Goal: Navigation & Orientation: Go to known website

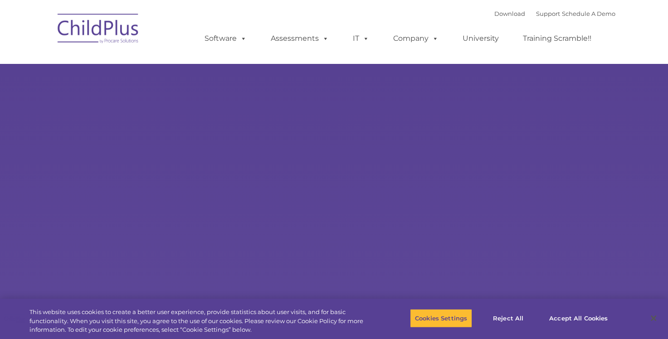
select select "MEDIUM"
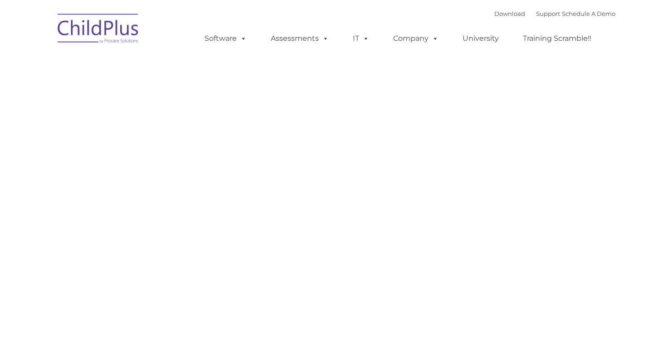
type input ""
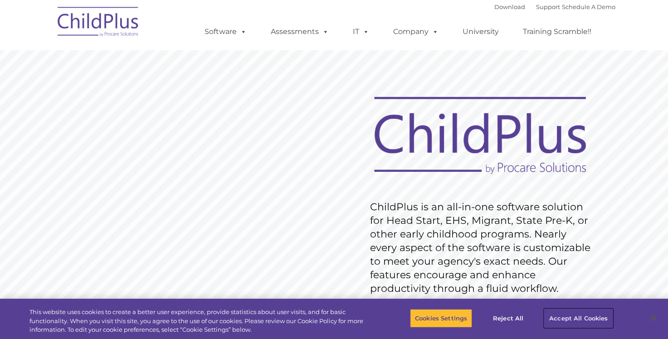
click at [598, 318] on button "Accept All Cookies" at bounding box center [578, 318] width 68 height 19
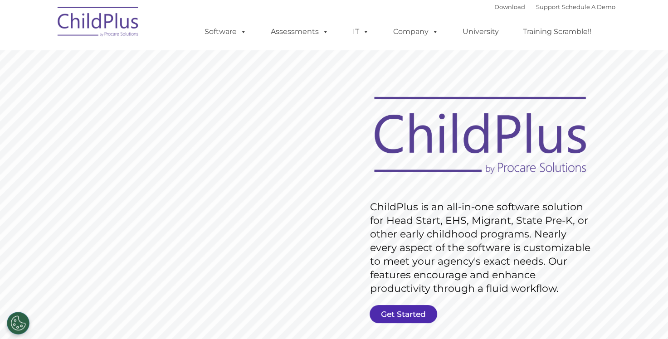
click at [407, 310] on link "Get Started" at bounding box center [403, 314] width 68 height 18
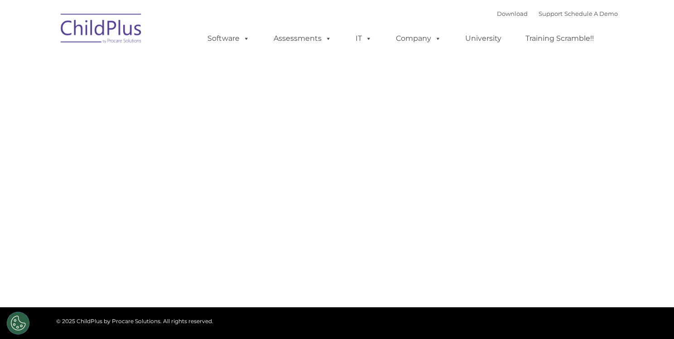
type input ""
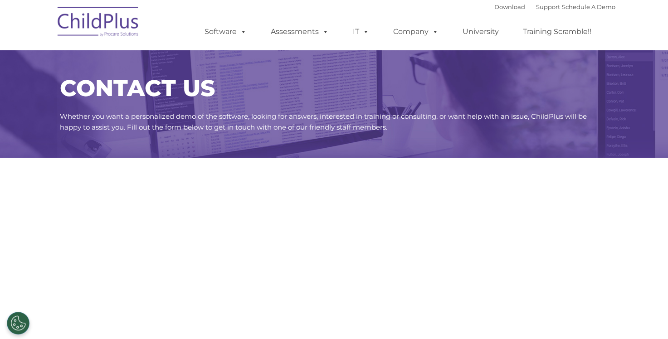
select select "MEDIUM"
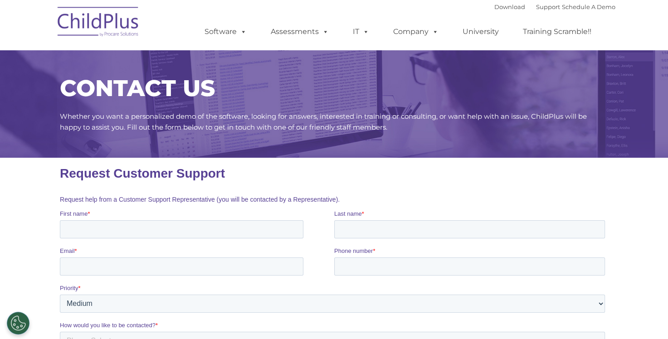
click at [129, 33] on img at bounding box center [98, 22] width 91 height 45
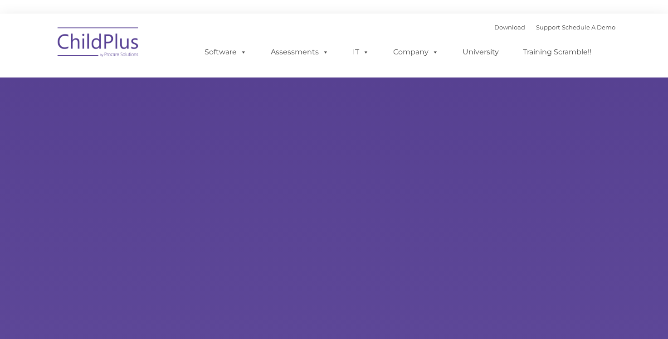
type input ""
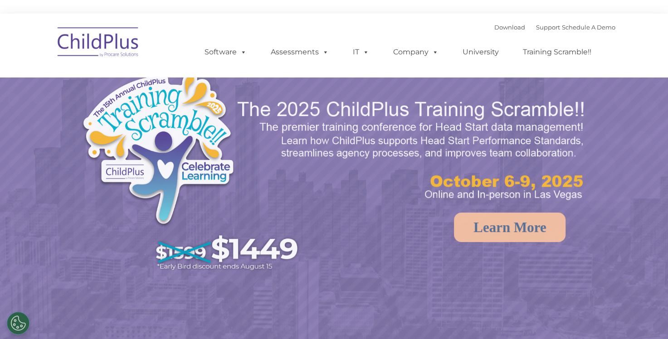
select select "MEDIUM"
